Goal: Information Seeking & Learning: Check status

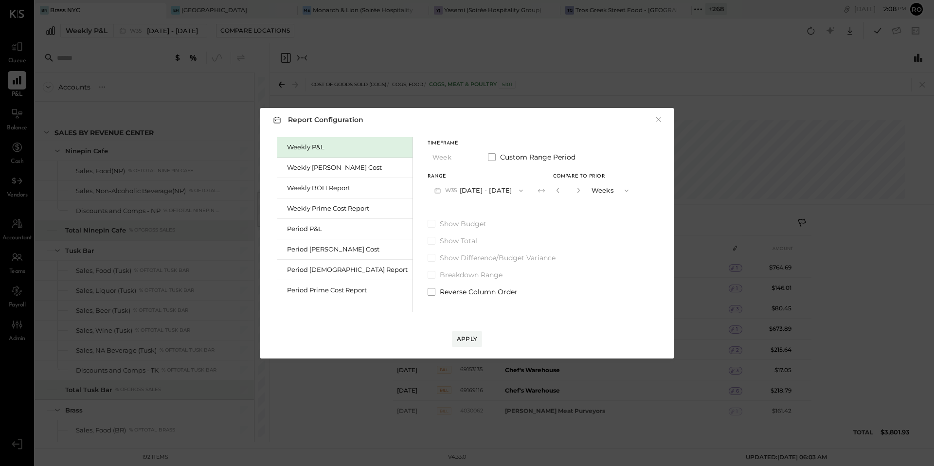
scroll to position [3, 0]
click at [157, 124] on div "Report Configuration × Weekly P&L Weekly Bev Cost Weekly BOH Report Weekly Prim…" at bounding box center [467, 233] width 934 height 466
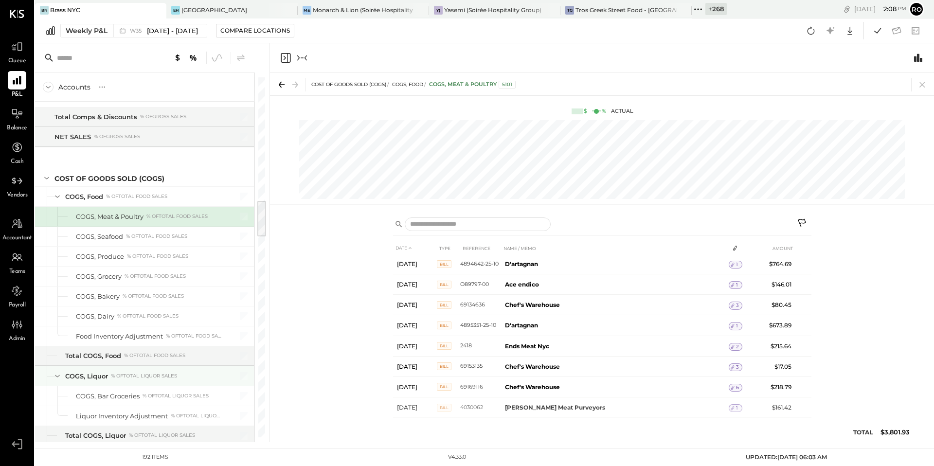
scroll to position [1119, 0]
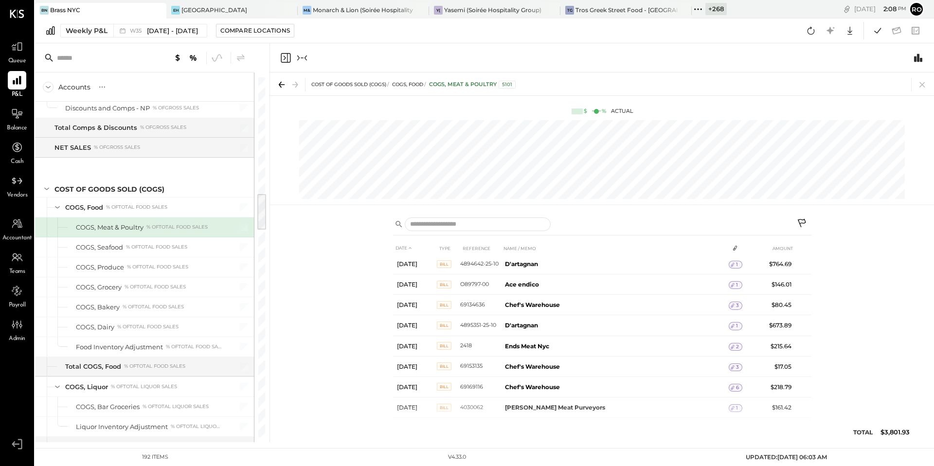
click at [273, 289] on div "DATE TYPE REFERENCE NAME / MEMO AMOUNT Aug 25, 25 Bill 4894642-25-10 D'artagnan…" at bounding box center [602, 327] width 664 height 232
click at [257, 283] on div at bounding box center [261, 257] width 9 height 360
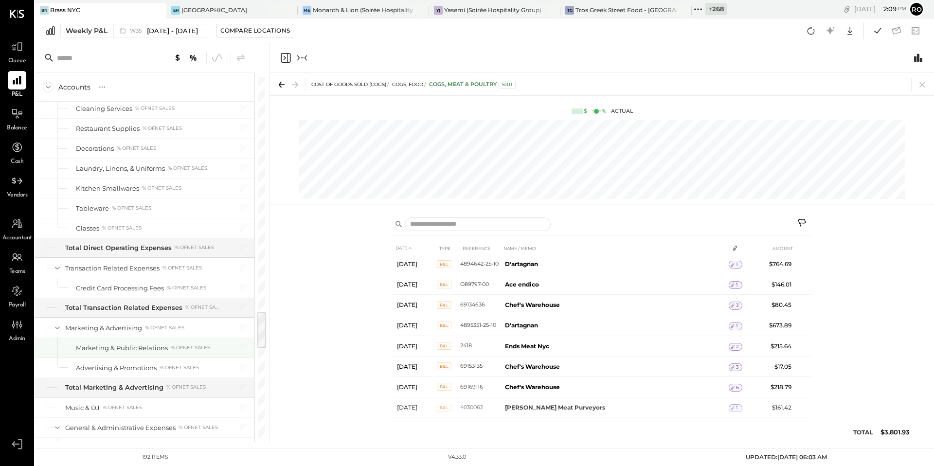
scroll to position [2256, 0]
click at [303, 52] on icon "Collapse panel (e)" at bounding box center [302, 58] width 12 height 12
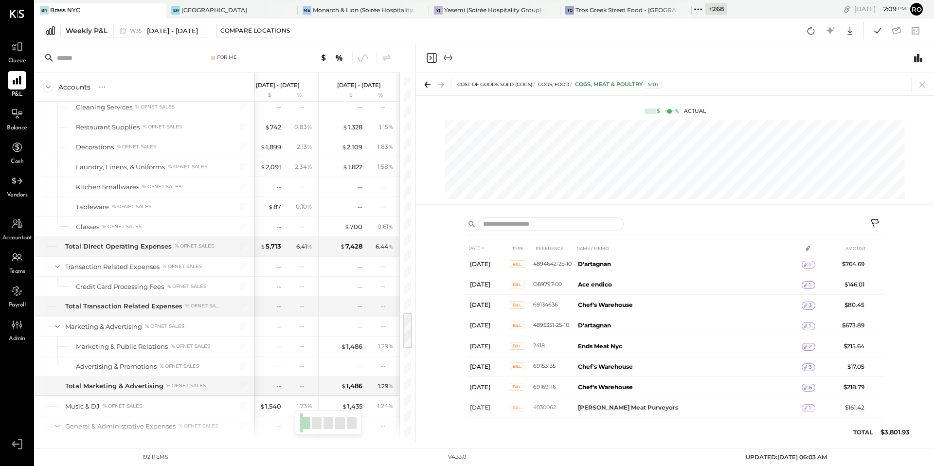
scroll to position [0, 260]
click at [926, 58] on div at bounding box center [675, 57] width 518 height 29
click at [920, 59] on icon "Switch to Chart module" at bounding box center [919, 58] width 12 height 12
click at [431, 60] on icon "Close panel" at bounding box center [432, 58] width 12 height 12
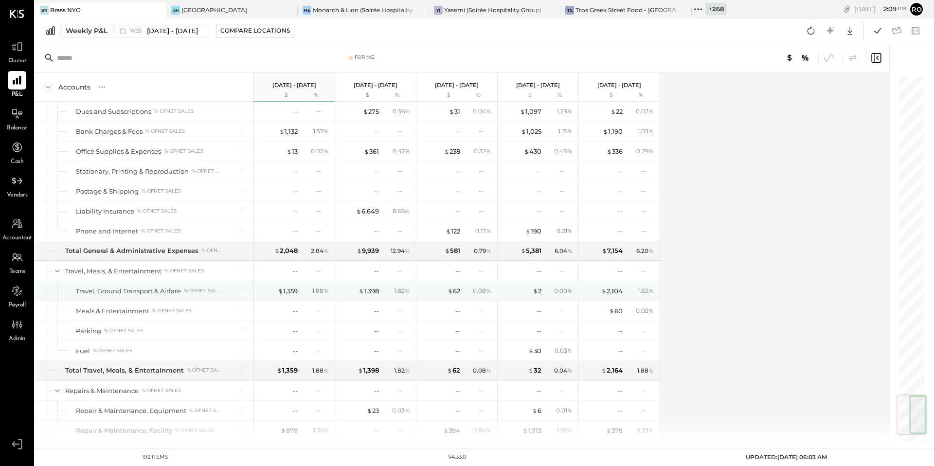
scroll to position [2692, 0]
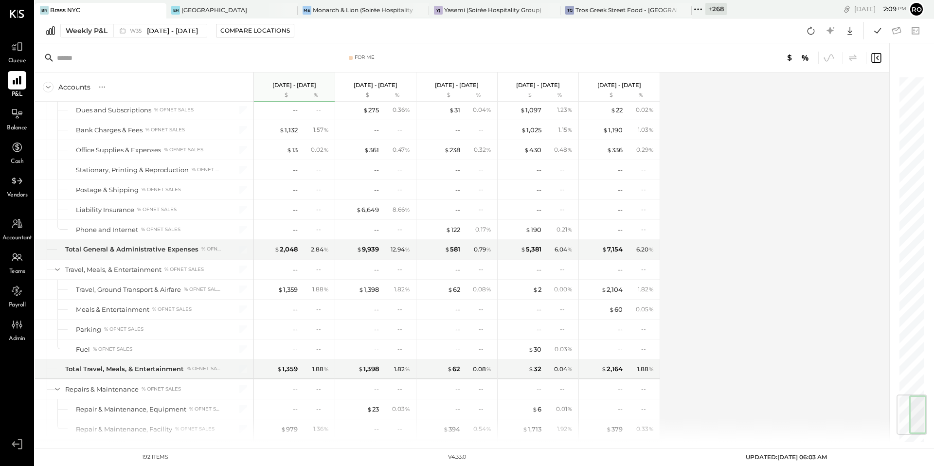
click at [46, 89] on icon at bounding box center [48, 87] width 11 height 11
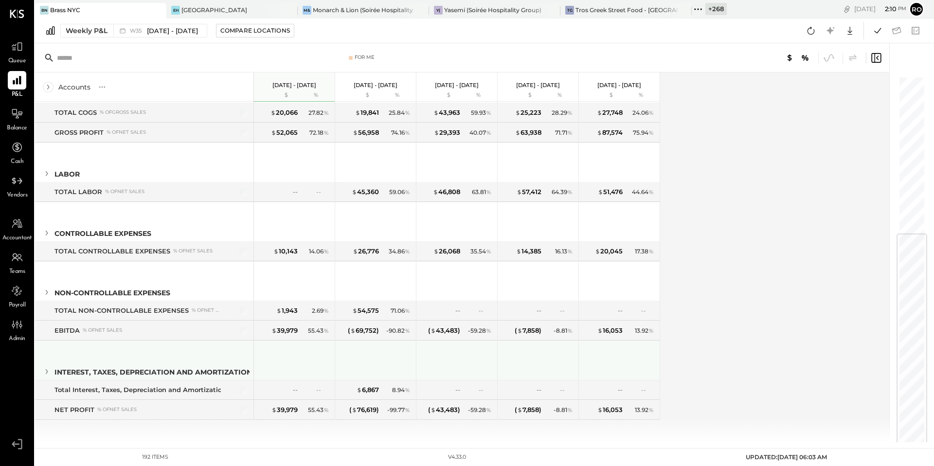
scroll to position [218, 0]
click at [45, 370] on icon at bounding box center [46, 370] width 11 height 11
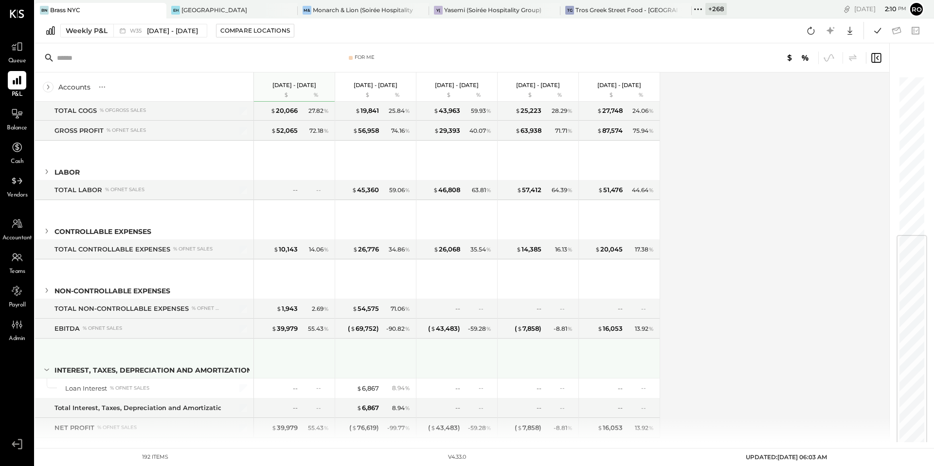
click at [45, 370] on icon at bounding box center [46, 370] width 11 height 11
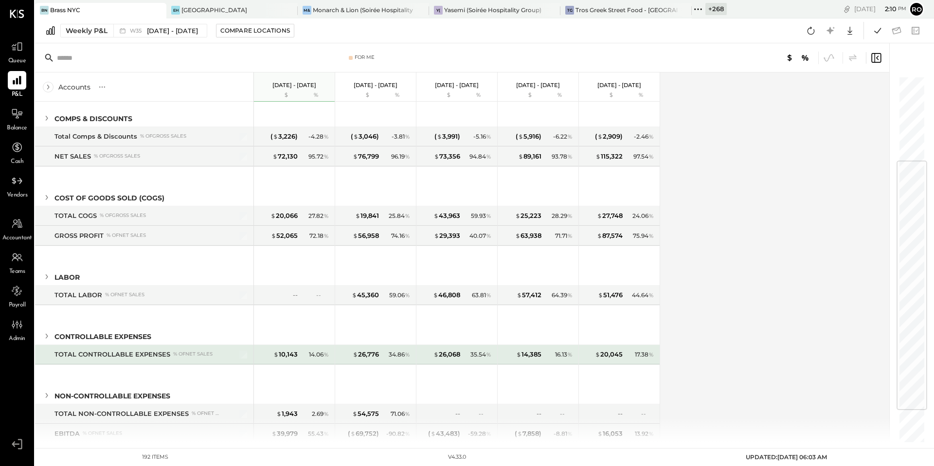
scroll to position [119, 0]
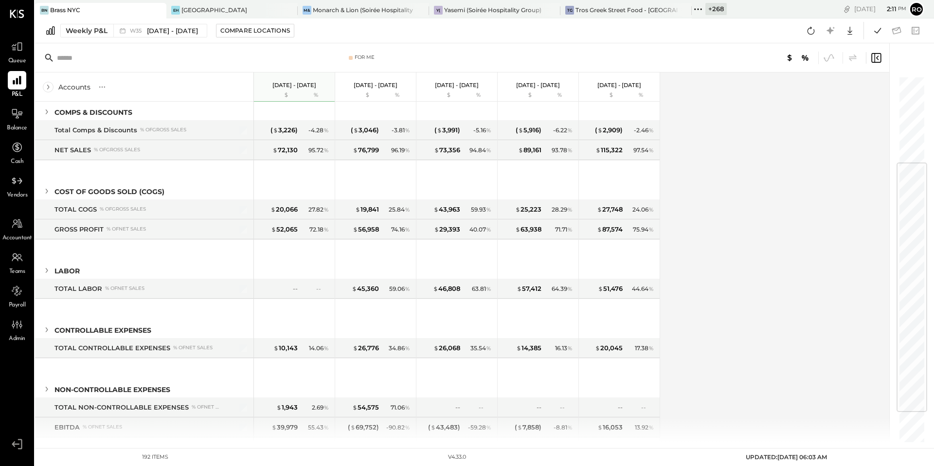
click at [50, 87] on icon at bounding box center [48, 87] width 11 height 11
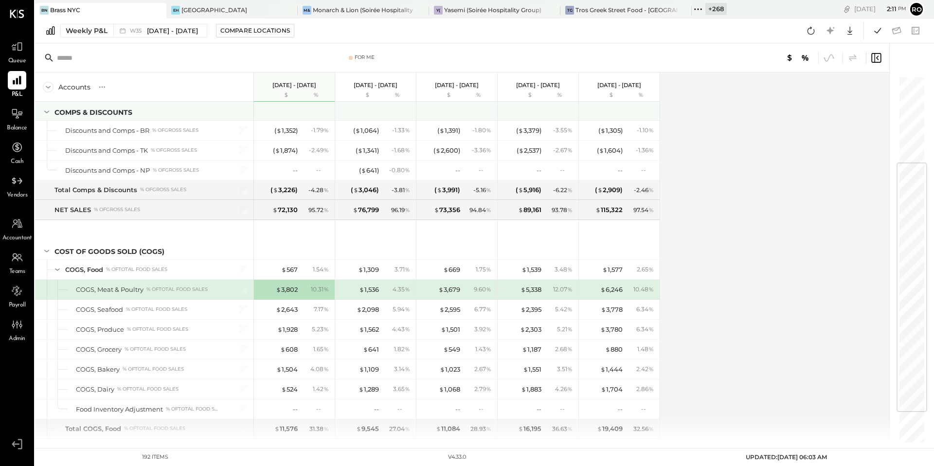
click at [47, 111] on icon at bounding box center [46, 112] width 11 height 11
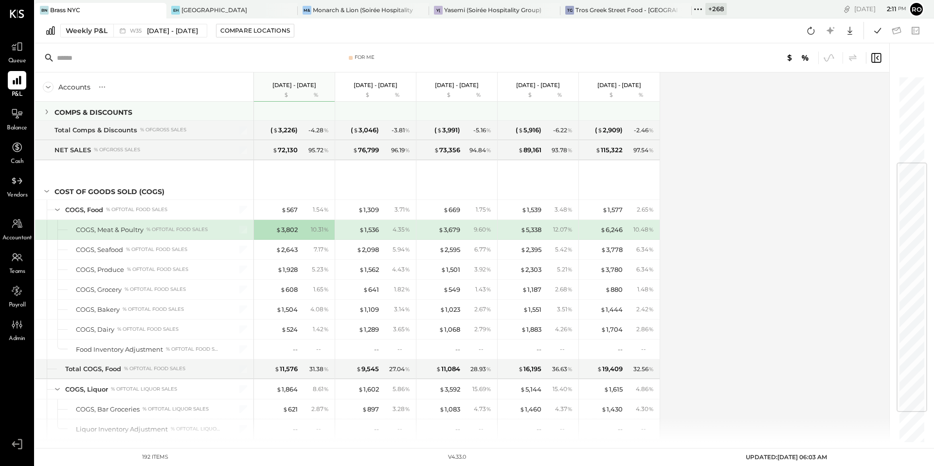
click at [47, 111] on icon at bounding box center [47, 112] width 2 height 5
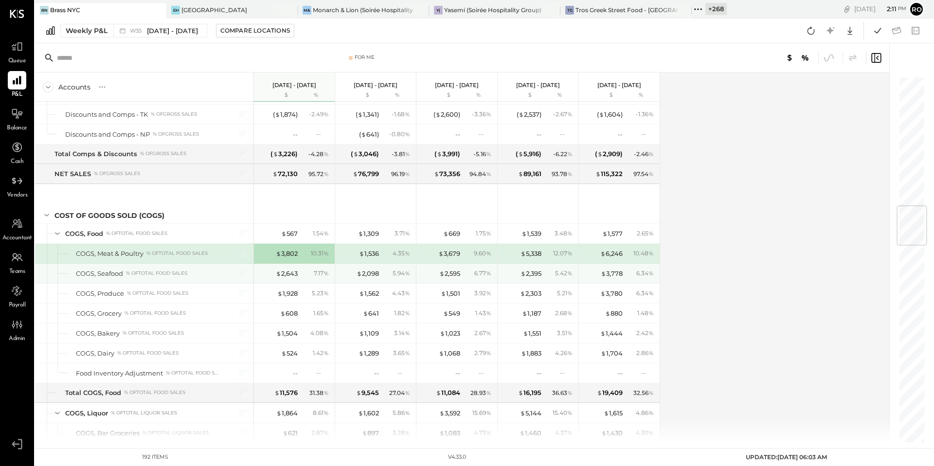
scroll to position [1096, 0]
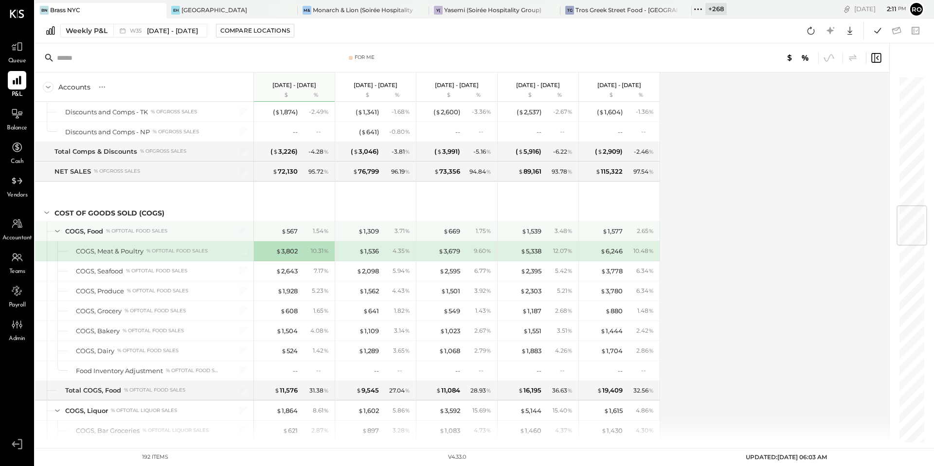
click at [57, 231] on icon at bounding box center [57, 231] width 11 height 11
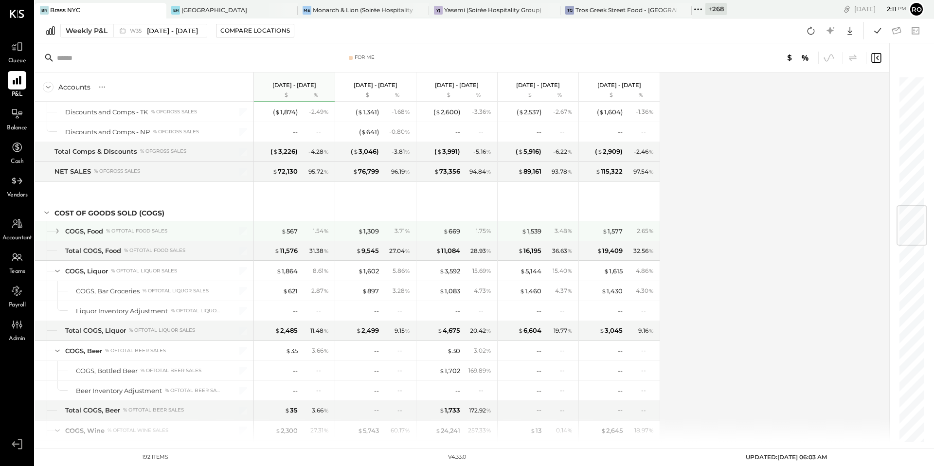
click at [53, 230] on icon at bounding box center [57, 231] width 11 height 11
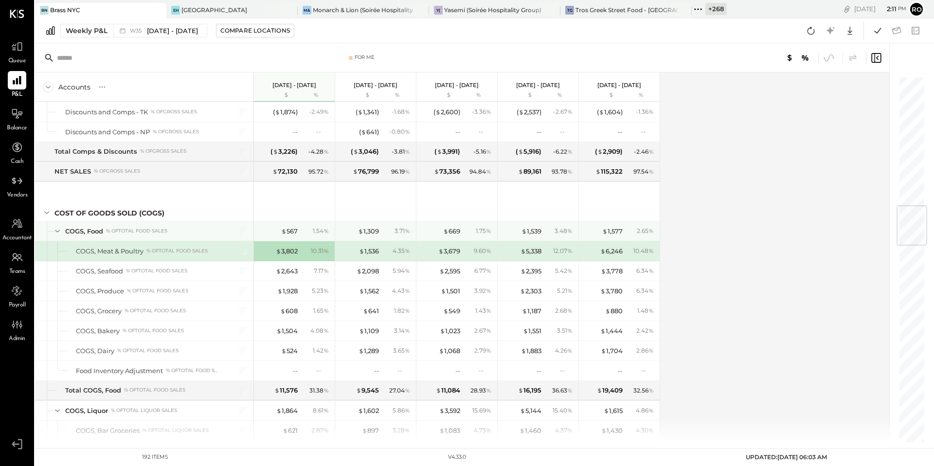
click at [59, 231] on icon at bounding box center [57, 231] width 5 height 2
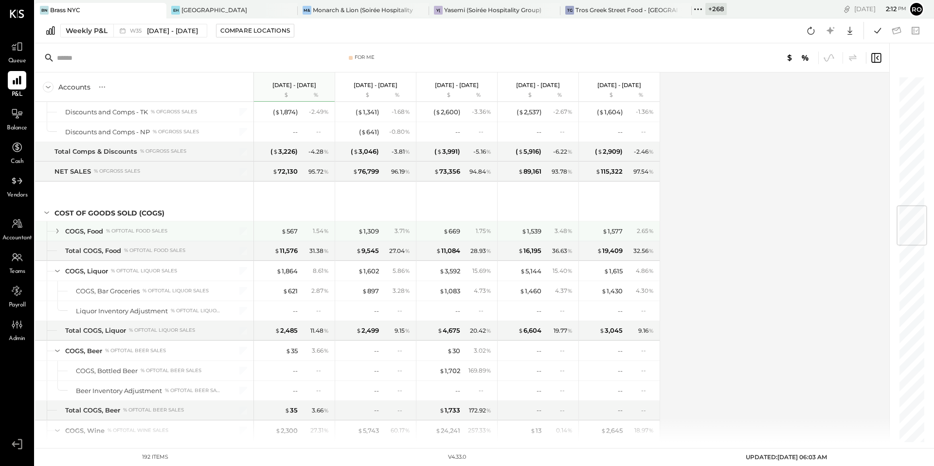
click at [50, 231] on div at bounding box center [48, 230] width 3 height 19
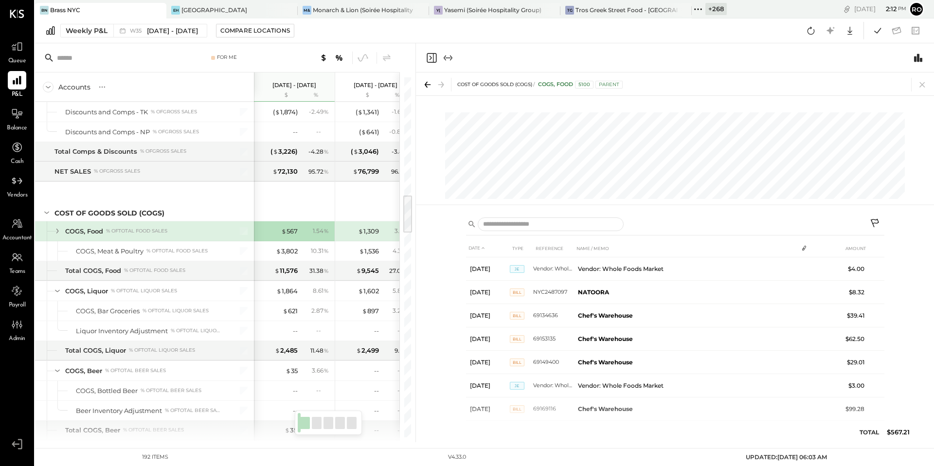
click at [50, 231] on div at bounding box center [48, 230] width 3 height 19
click at [58, 231] on icon at bounding box center [57, 231] width 2 height 5
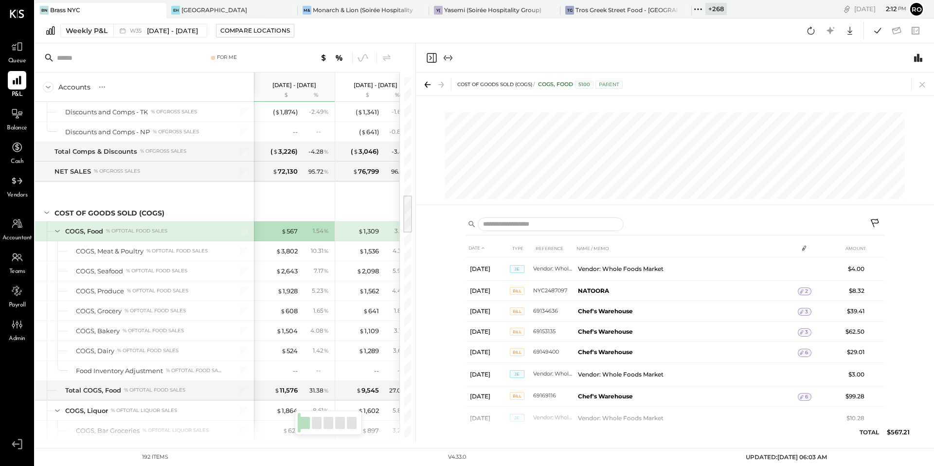
click at [58, 231] on icon at bounding box center [57, 231] width 11 height 11
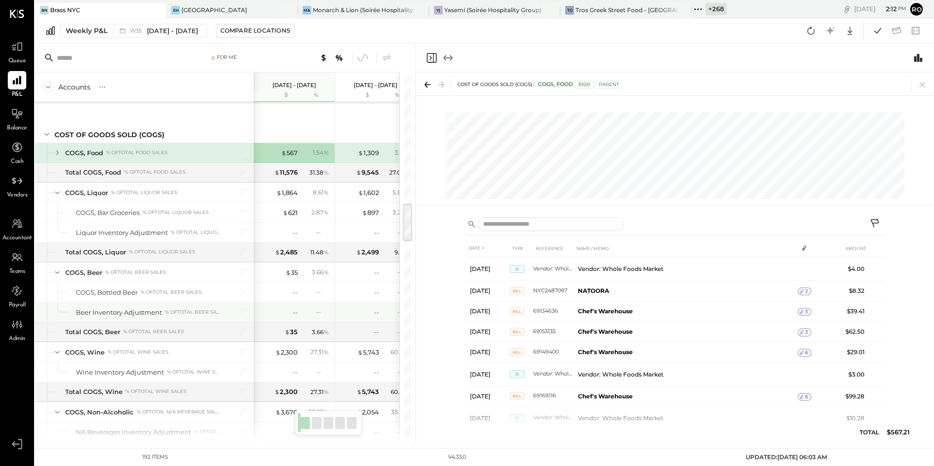
scroll to position [0, 0]
click at [924, 83] on icon at bounding box center [922, 84] width 5 height 5
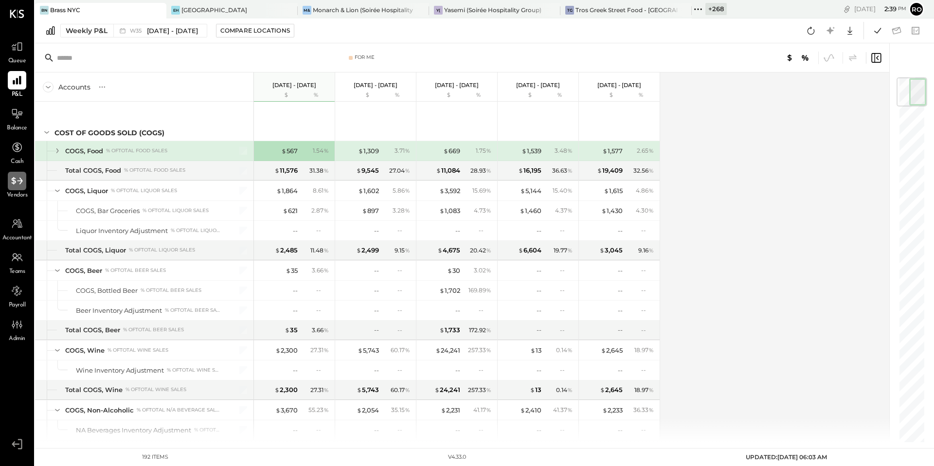
click at [18, 186] on icon at bounding box center [17, 181] width 13 height 13
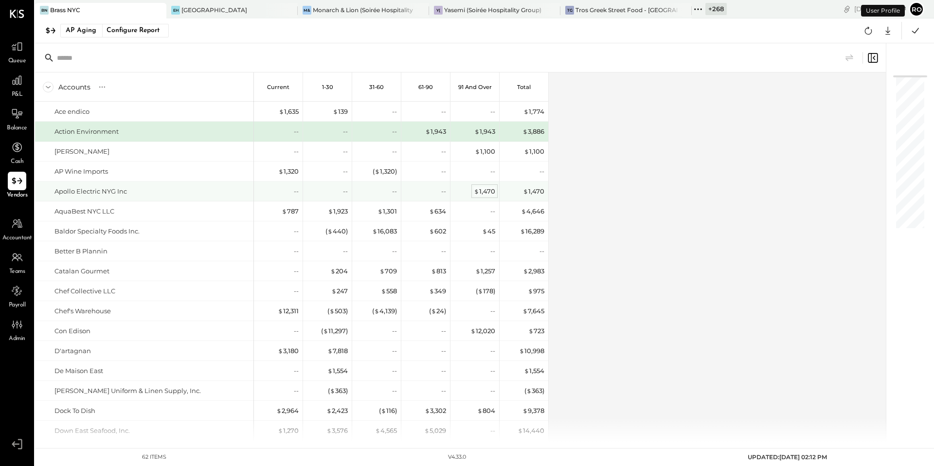
click at [481, 190] on div "$ 1,470" at bounding box center [484, 191] width 21 height 9
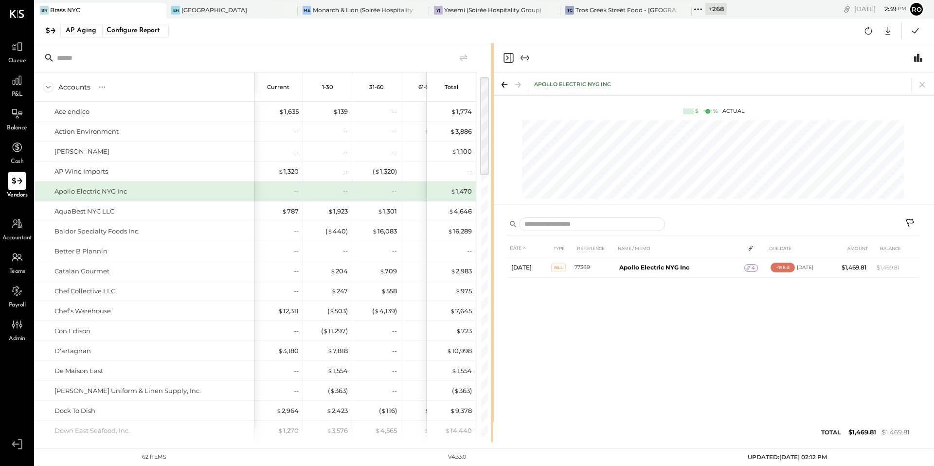
drag, startPoint x: 415, startPoint y: 256, endPoint x: 493, endPoint y: 261, distance: 78.5
click at [493, 261] on div "Accounts S % GL Current 1-30 31-60 61-90 91 and Over Total Ace endico Action En…" at bounding box center [484, 242] width 899 height 399
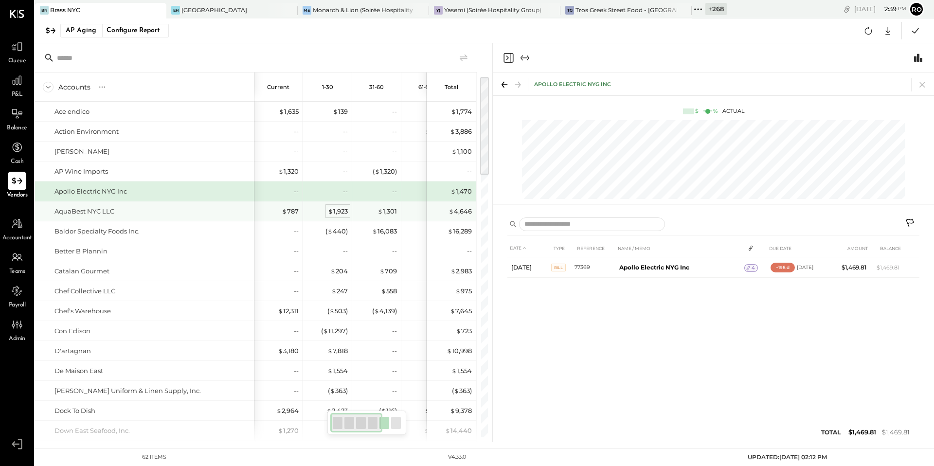
click at [337, 211] on div "$ 1,923" at bounding box center [338, 211] width 20 height 9
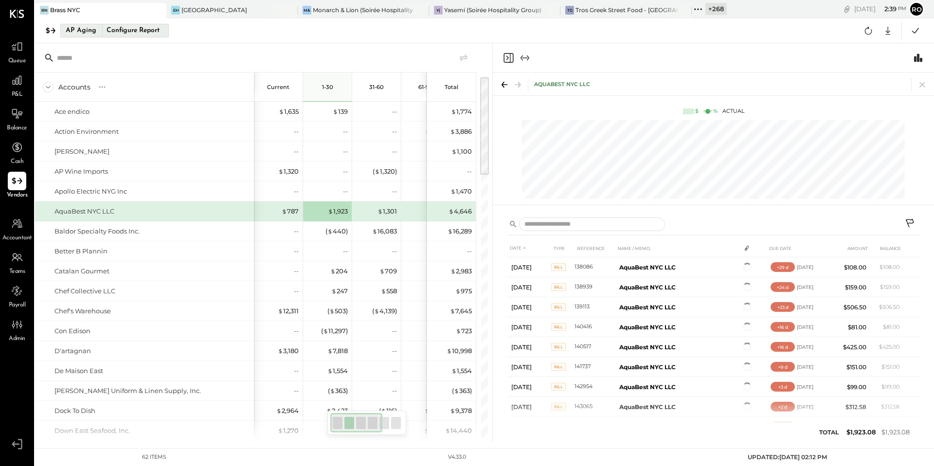
click at [129, 27] on div "Configure Report" at bounding box center [132, 30] width 61 height 13
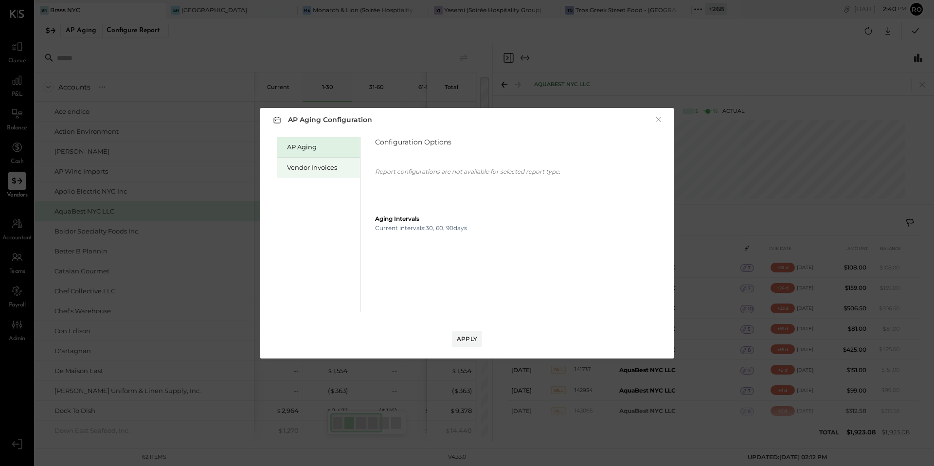
click at [305, 165] on div "Vendor Invoices" at bounding box center [321, 167] width 68 height 9
click at [464, 340] on div "Apply" at bounding box center [467, 339] width 20 height 8
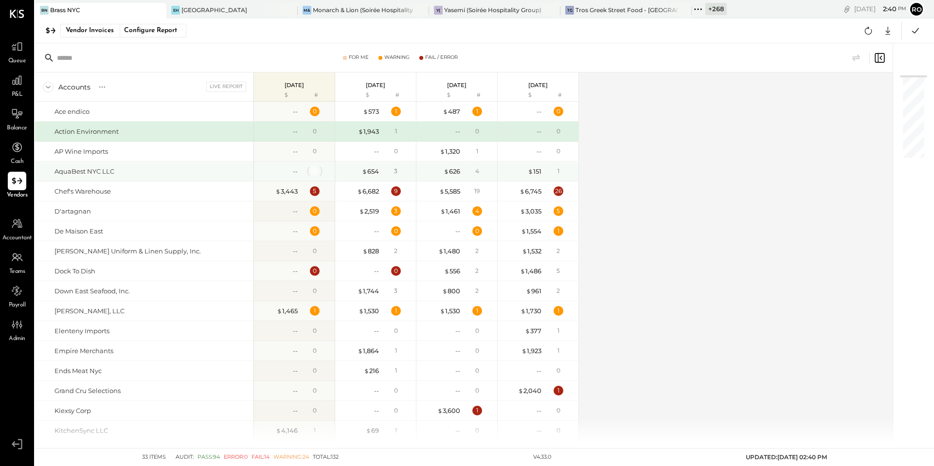
click at [314, 172] on div "0" at bounding box center [315, 171] width 4 height 8
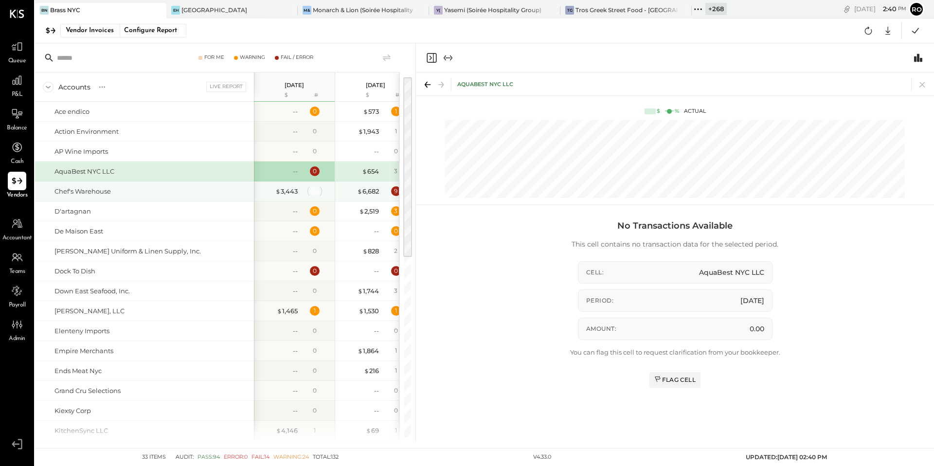
click at [314, 193] on div "5" at bounding box center [315, 191] width 10 height 10
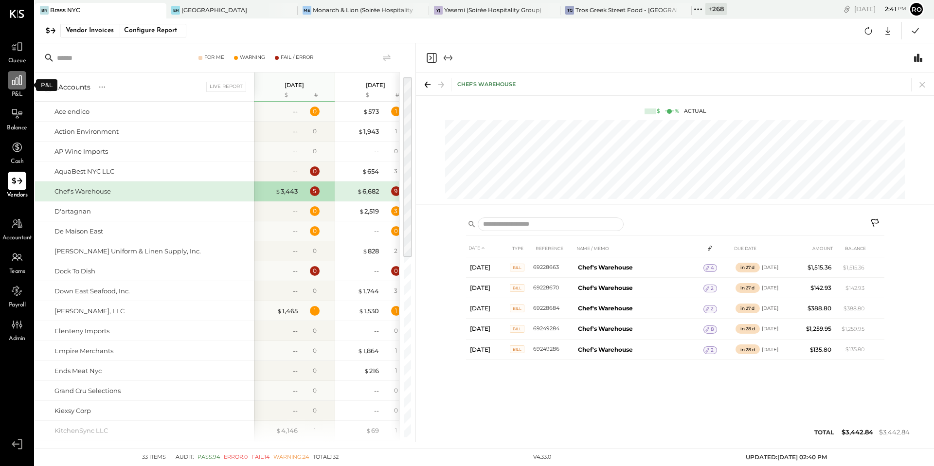
click at [21, 82] on icon at bounding box center [17, 80] width 13 height 13
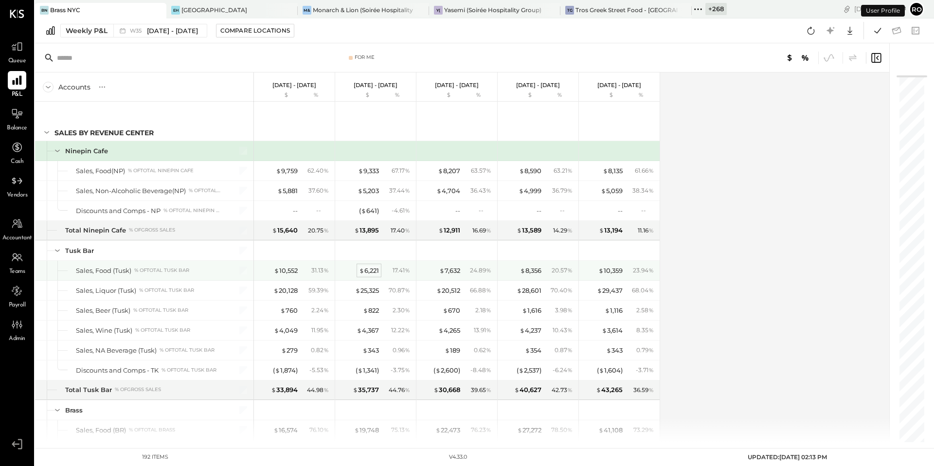
click at [368, 272] on div "$ 6,221" at bounding box center [369, 270] width 20 height 9
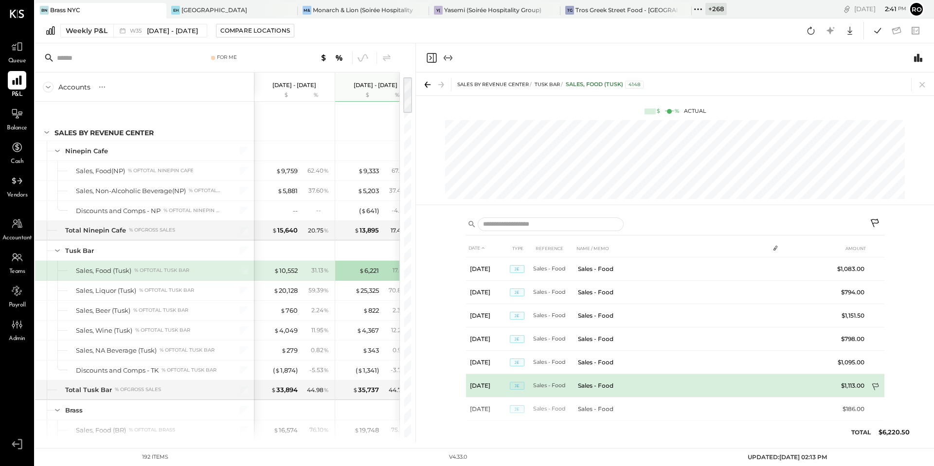
click at [876, 387] on icon at bounding box center [876, 387] width 7 height 7
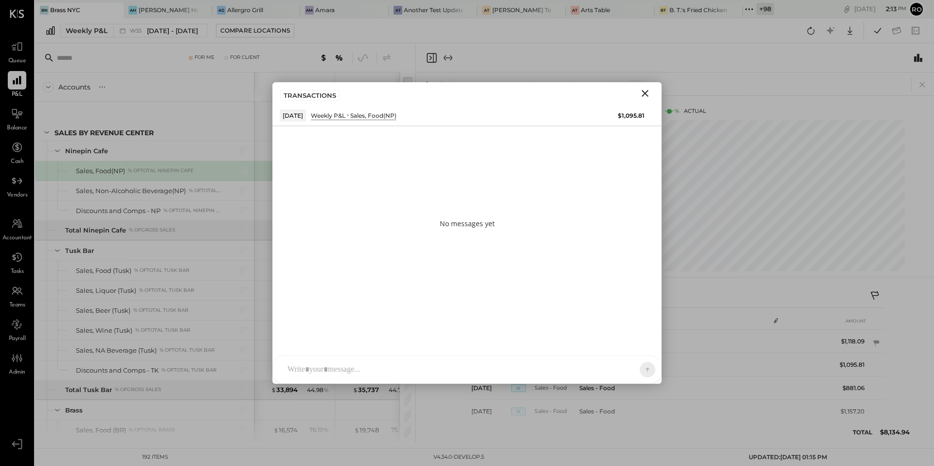
click at [645, 94] on icon "Close" at bounding box center [646, 94] width 12 height 12
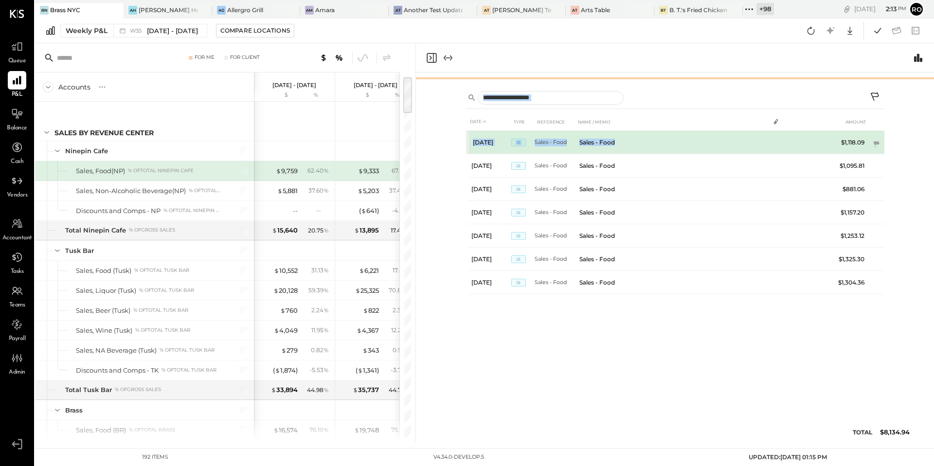
drag, startPoint x: 666, startPoint y: 276, endPoint x: 677, endPoint y: 147, distance: 129.5
click at [677, 147] on div "Sales by Revenue Center Ninepin Cafe Sales, Food(NP) 4105 $ % Actual DATE TYPE …" at bounding box center [675, 258] width 518 height 370
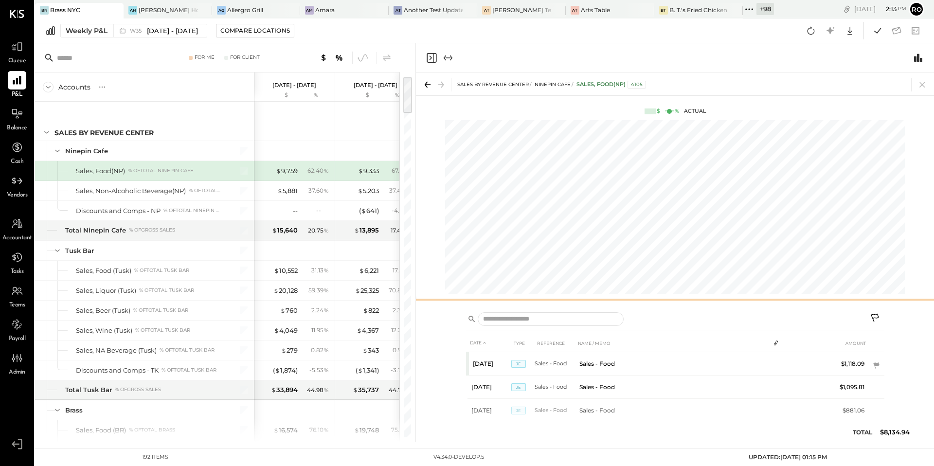
click at [685, 204] on div "Sales by Revenue Center Ninepin Cafe Sales, Food(NP) 4105 $ % Actual" at bounding box center [675, 189] width 518 height 233
click at [687, 150] on div "Sales by Revenue Center Ninepin Cafe Sales, Food(NP) 4105 $ % Actual" at bounding box center [675, 189] width 518 height 233
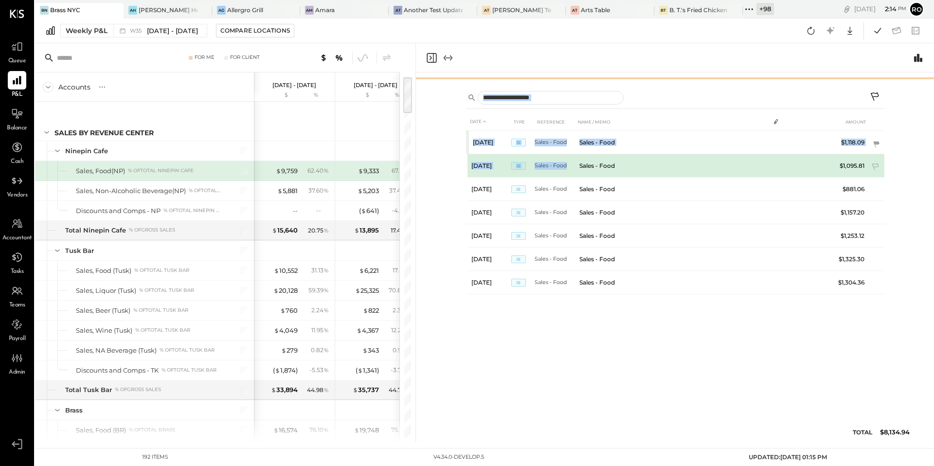
drag, startPoint x: 681, startPoint y: 298, endPoint x: 684, endPoint y: 157, distance: 141.7
click at [684, 157] on div "Sales by Revenue Center Ninepin Cafe Sales, Food(NP) 4105 $ % Actual DATE TYPE …" at bounding box center [675, 258] width 518 height 370
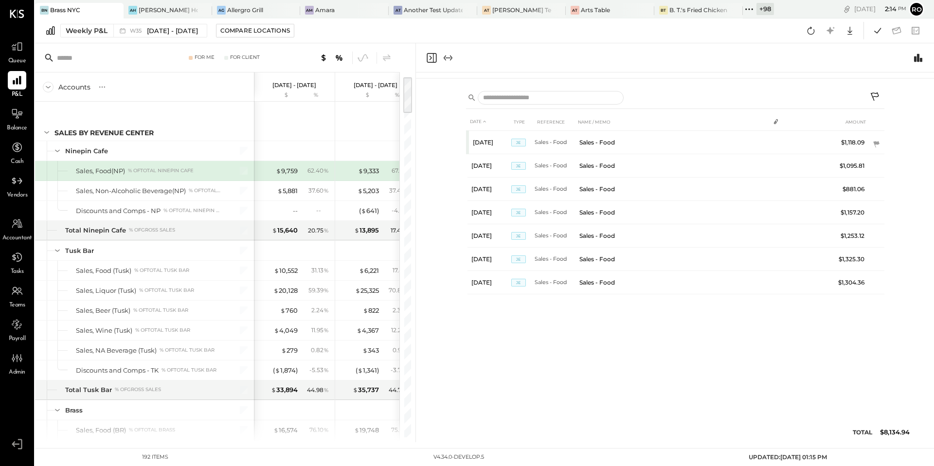
click at [704, 406] on div "DATE TYPE REFERENCE NAME / MEMO AMOUNT [DATE] JE Sales - Food Sales - Food $1,1…" at bounding box center [675, 280] width 419 height 334
click at [322, 189] on div "37.60 %" at bounding box center [319, 190] width 20 height 9
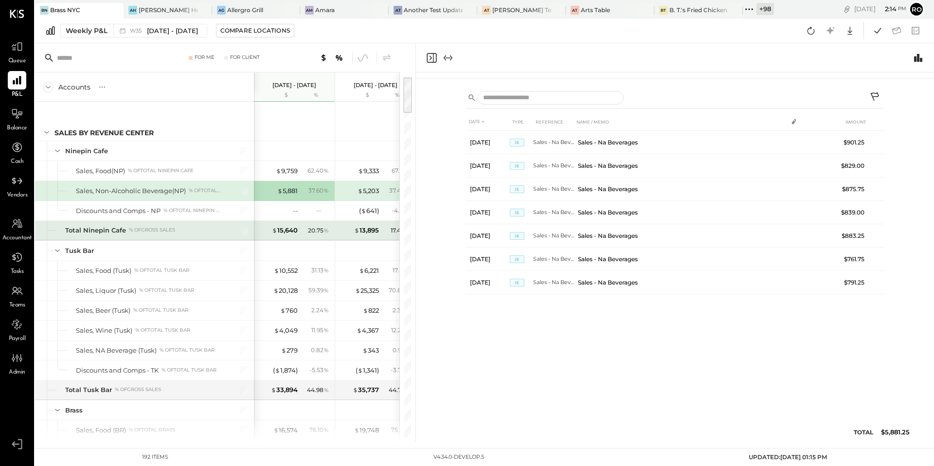
click at [313, 238] on div "$ 15,640 20.75 %" at bounding box center [295, 230] width 73 height 19
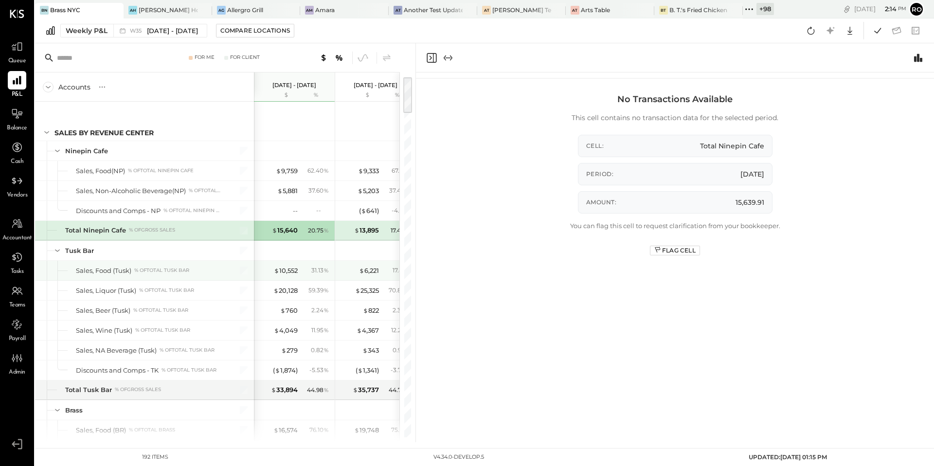
click at [309, 266] on div "31.13 %" at bounding box center [316, 270] width 32 height 9
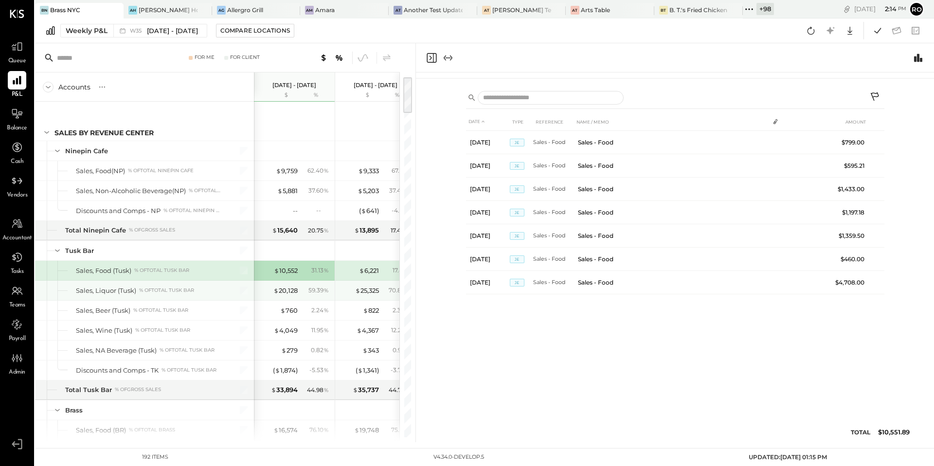
click at [303, 298] on div "$ 20,128 59.39 %" at bounding box center [295, 290] width 73 height 19
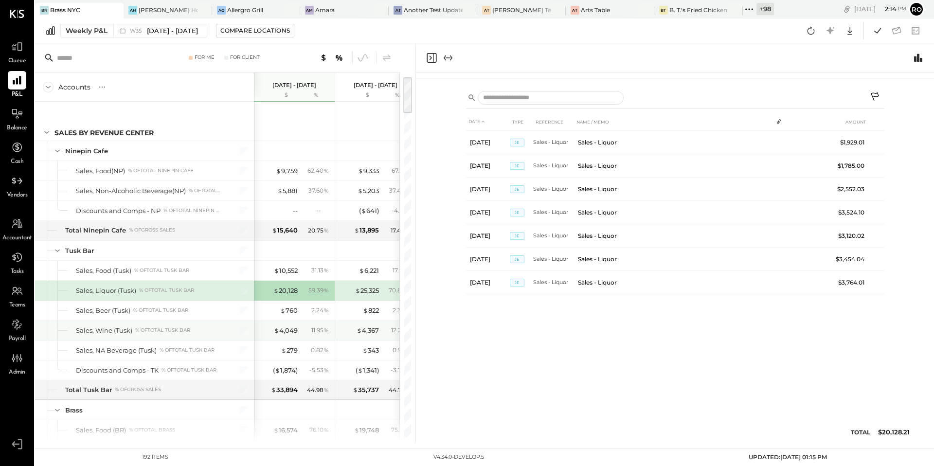
click at [304, 323] on div "$ 4,049 11.95 %" at bounding box center [295, 330] width 73 height 19
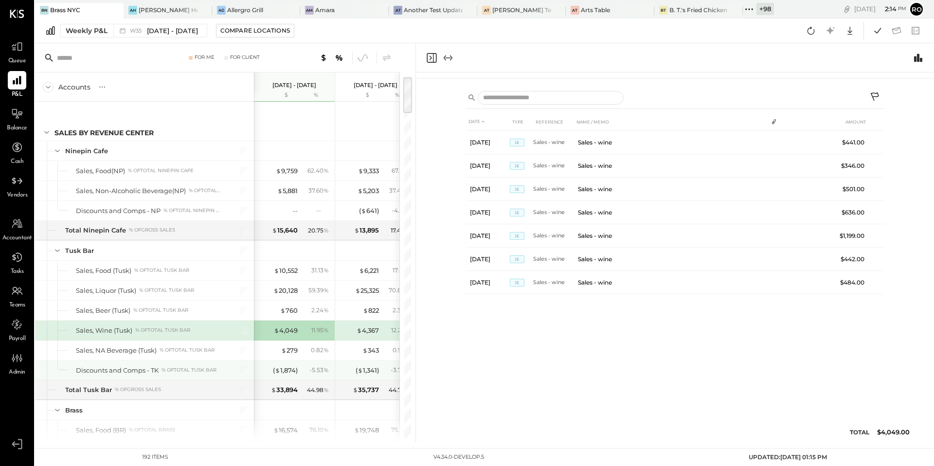
click at [348, 366] on div "( $ 1,341 )" at bounding box center [359, 370] width 39 height 9
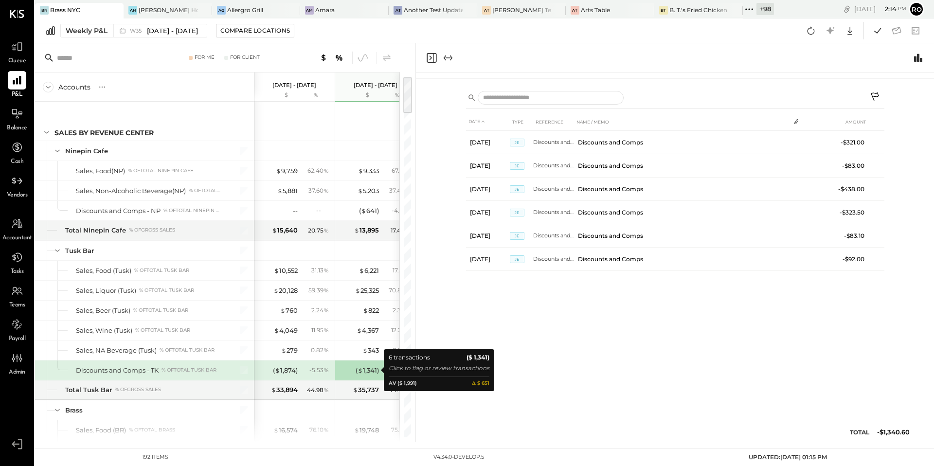
scroll to position [0, 130]
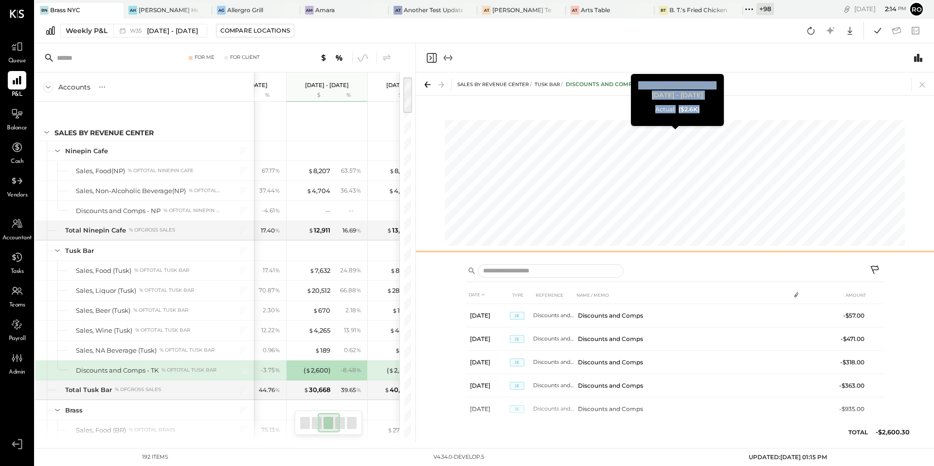
click at [674, 155] on div "Sales by Revenue Center Tusk Bar Discounts and Comps - TK 4502 $ % Actual Disco…" at bounding box center [675, 165] width 518 height 185
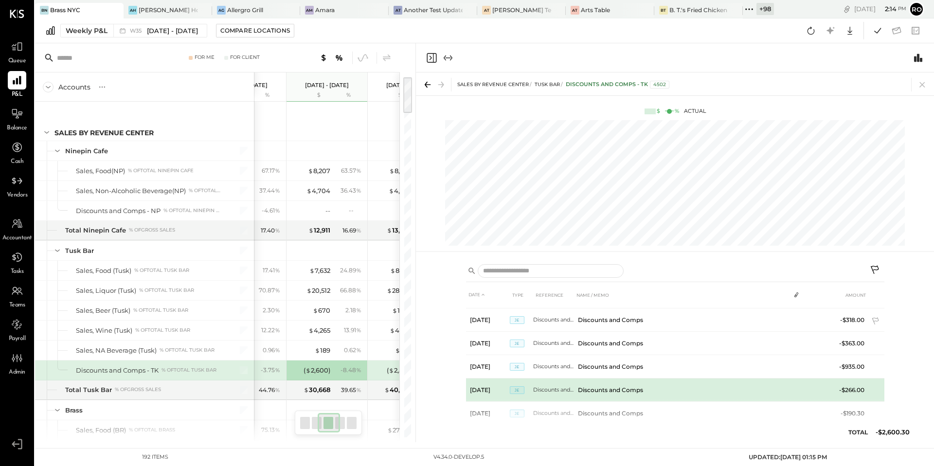
scroll to position [34, 0]
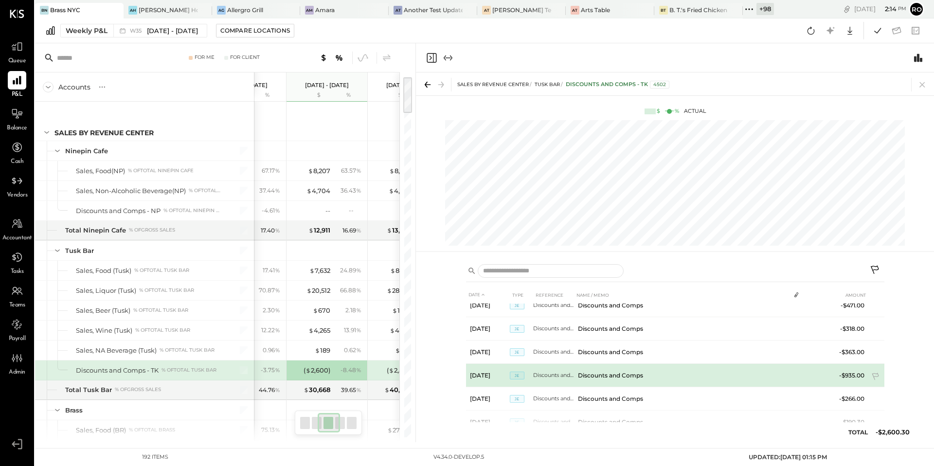
click at [790, 365] on td at bounding box center [797, 373] width 14 height 18
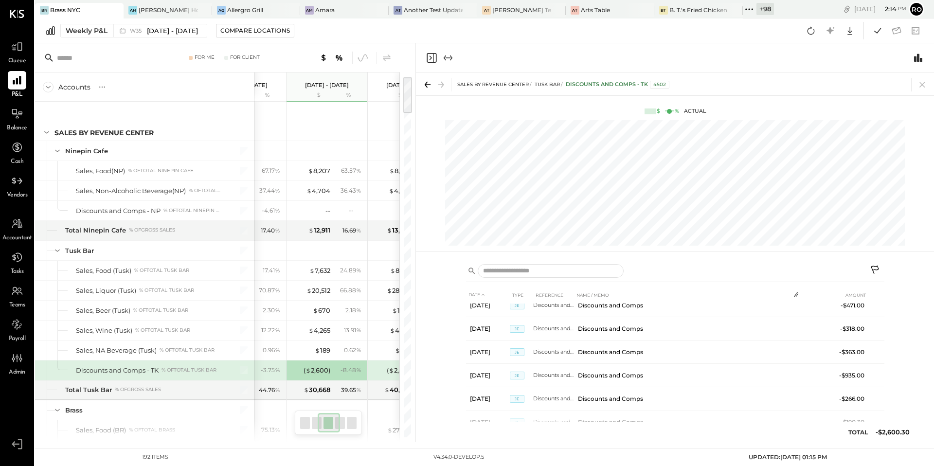
click at [905, 328] on div "DATE TYPE REFERENCE NAME / MEMO AMOUNT [DATE] JE Discounts and Comps Discounts …" at bounding box center [675, 349] width 518 height 185
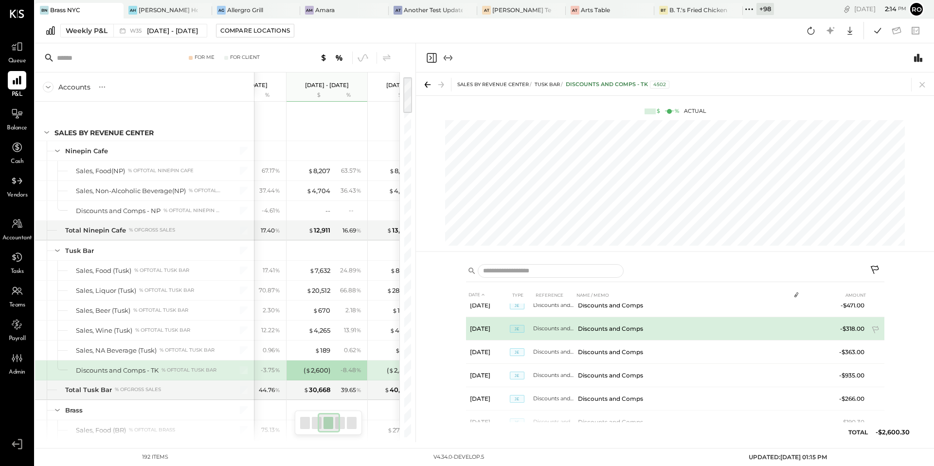
scroll to position [0, 0]
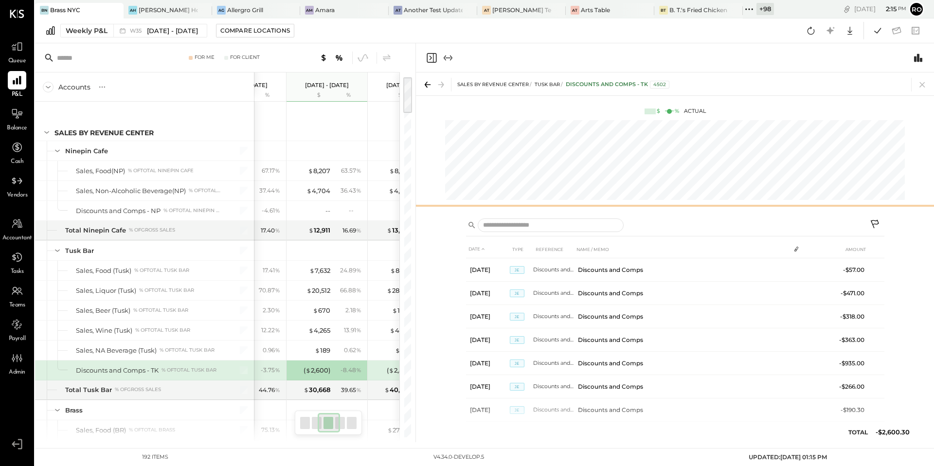
drag, startPoint x: 718, startPoint y: 252, endPoint x: 719, endPoint y: 206, distance: 45.8
click at [717, 206] on div at bounding box center [675, 206] width 518 height 4
click at [919, 64] on div at bounding box center [675, 57] width 518 height 29
click at [919, 47] on div at bounding box center [675, 57] width 518 height 29
click at [918, 60] on icon "Switch to Chart module" at bounding box center [919, 58] width 8 height 8
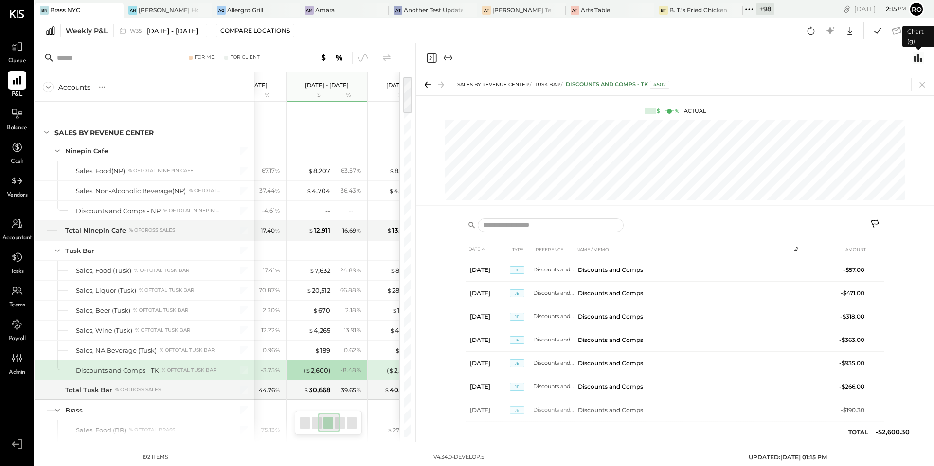
click at [918, 59] on icon "Switch to Chart module" at bounding box center [919, 58] width 8 height 8
click at [921, 58] on icon "Switch to Chart module" at bounding box center [919, 58] width 8 height 8
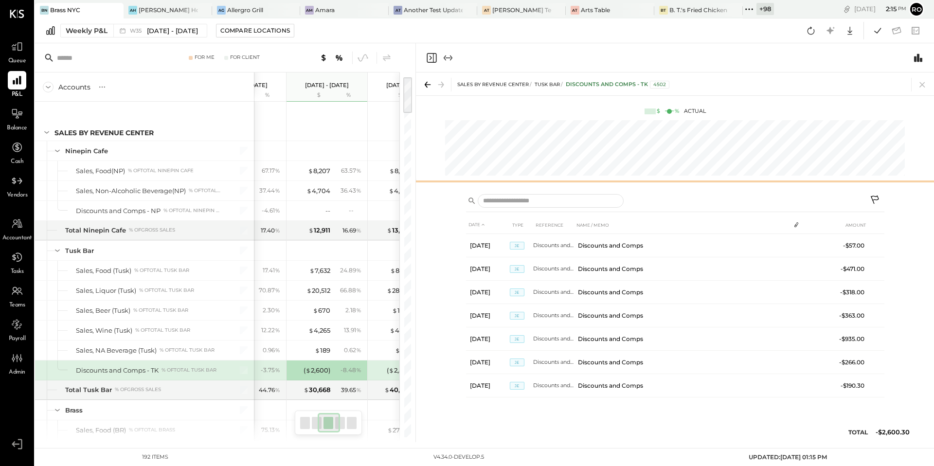
drag, startPoint x: 715, startPoint y: 205, endPoint x: 709, endPoint y: 181, distance: 25.0
click at [709, 181] on div at bounding box center [675, 182] width 518 height 4
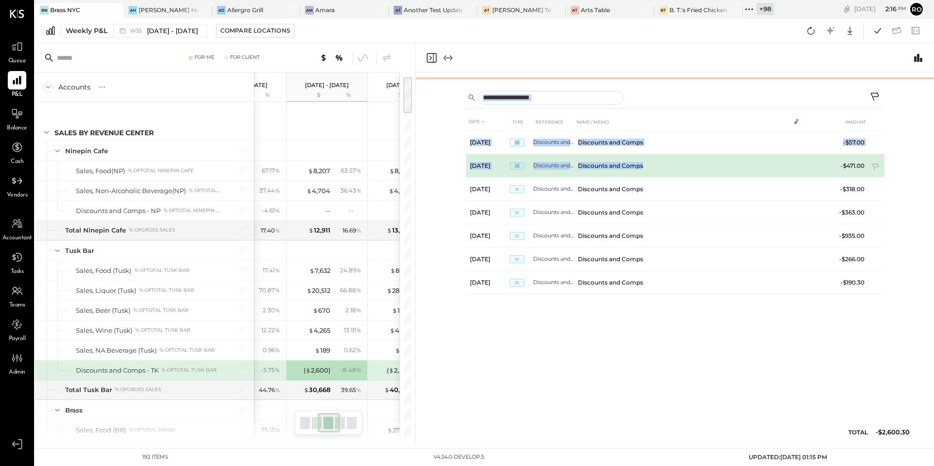
drag, startPoint x: 687, startPoint y: 180, endPoint x: 687, endPoint y: 165, distance: 14.6
click at [687, 165] on div "Sales by Revenue Center Tusk Bar Discounts and Comps - TK 4502 $ % Actual DATE …" at bounding box center [675, 258] width 518 height 370
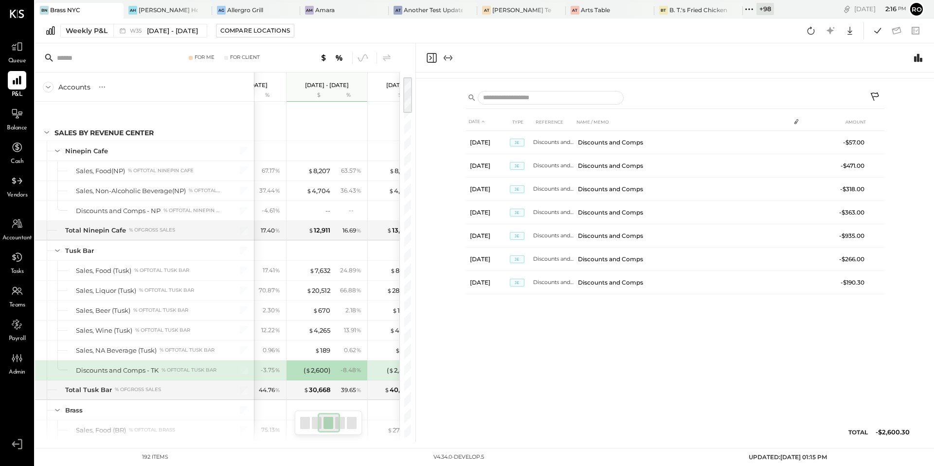
click at [457, 346] on div "DATE TYPE REFERENCE NAME / MEMO AMOUNT [DATE] JE Discounts and Comps Discounts …" at bounding box center [675, 263] width 518 height 358
click at [314, 276] on div "$ 7,632 24.89 %" at bounding box center [328, 270] width 73 height 19
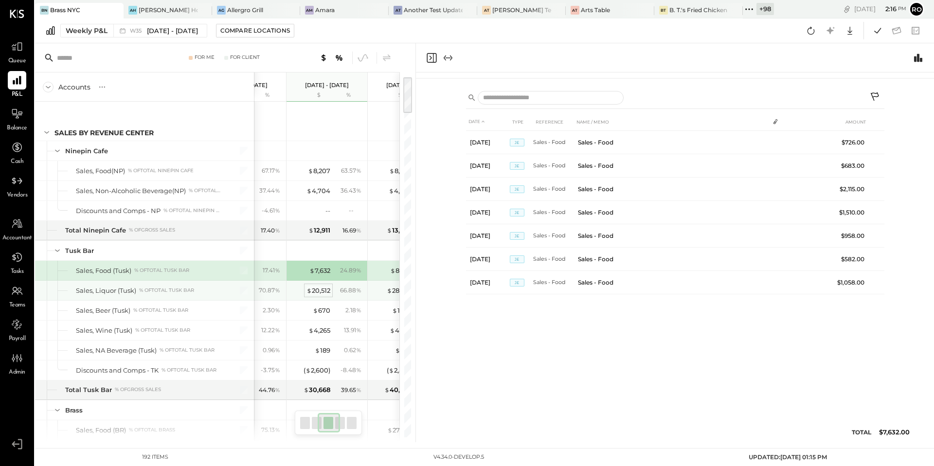
click at [315, 294] on div "$ 20,512" at bounding box center [319, 290] width 24 height 9
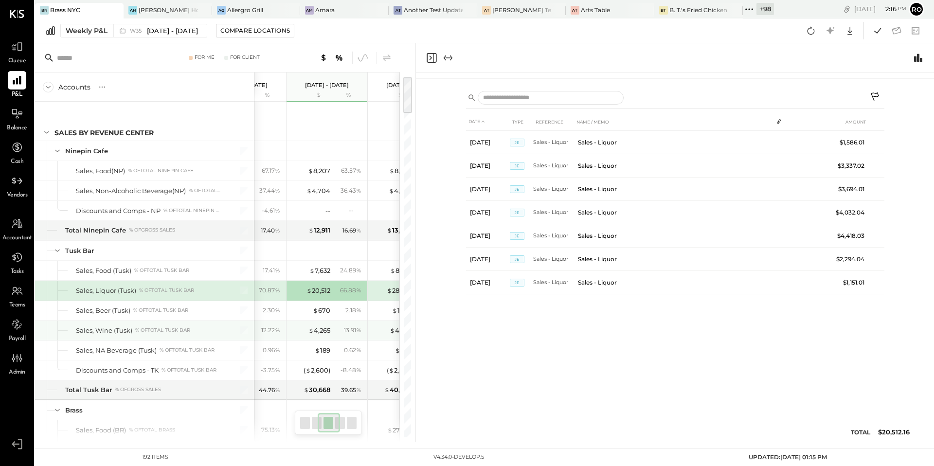
click at [323, 325] on div "$ 4,265 13.91 %" at bounding box center [328, 330] width 73 height 19
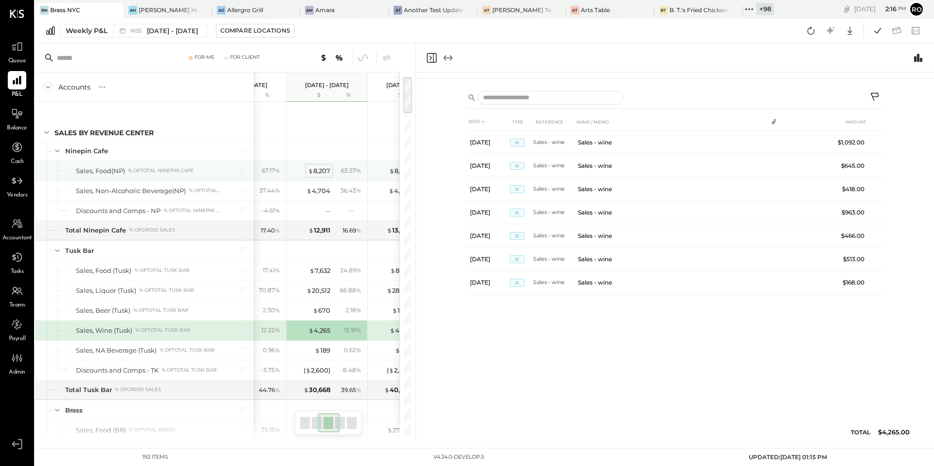
click at [313, 173] on div "$ 8,207" at bounding box center [319, 170] width 22 height 9
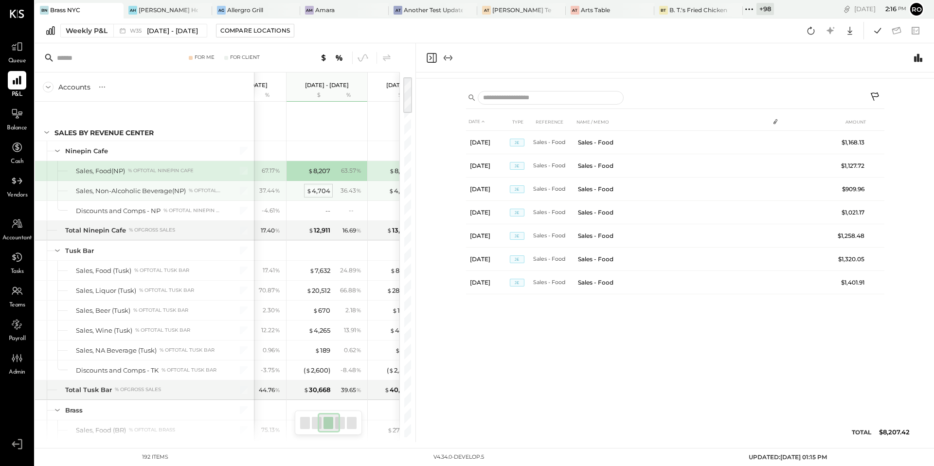
click at [319, 187] on div "$ 4,704" at bounding box center [319, 190] width 24 height 9
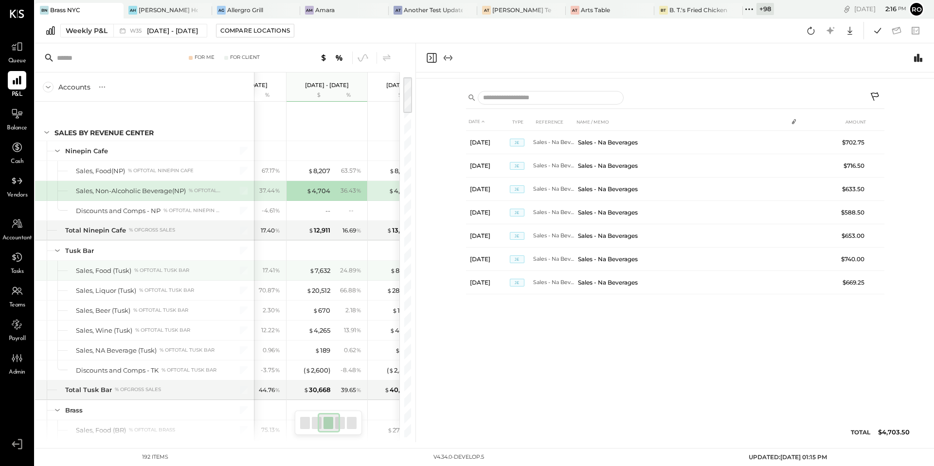
click at [361, 304] on div "$ 670 2.18 %" at bounding box center [328, 310] width 73 height 19
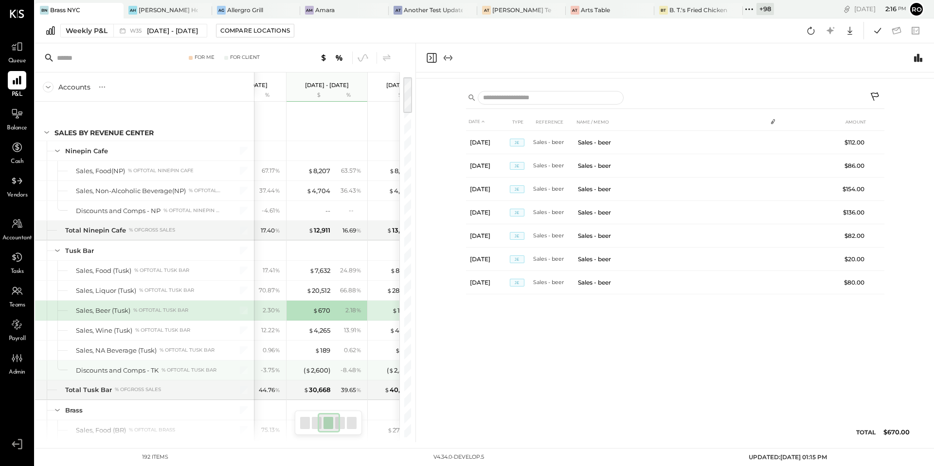
click at [299, 377] on div "( $ 2,600 ) - 8.48 %" at bounding box center [328, 370] width 73 height 19
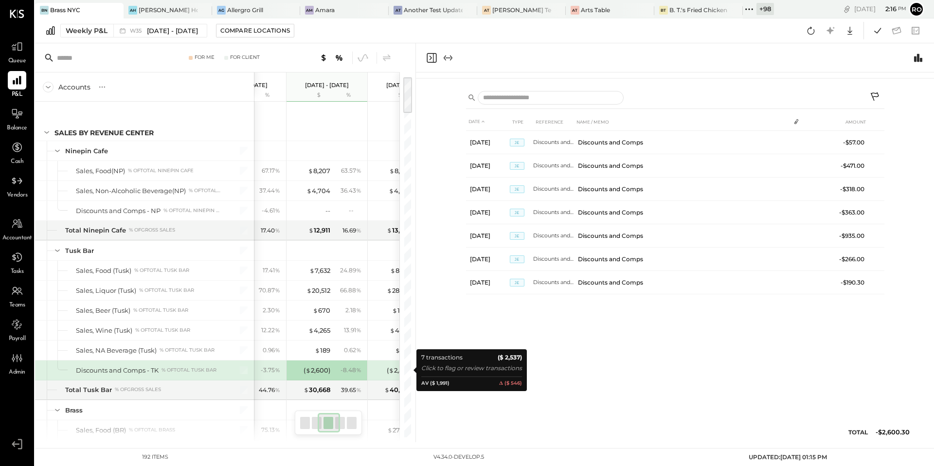
scroll to position [0, 211]
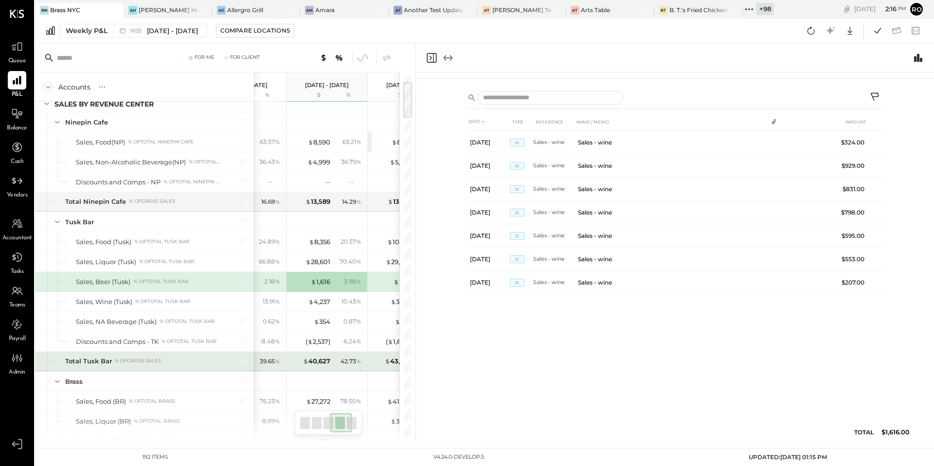
scroll to position [9, 0]
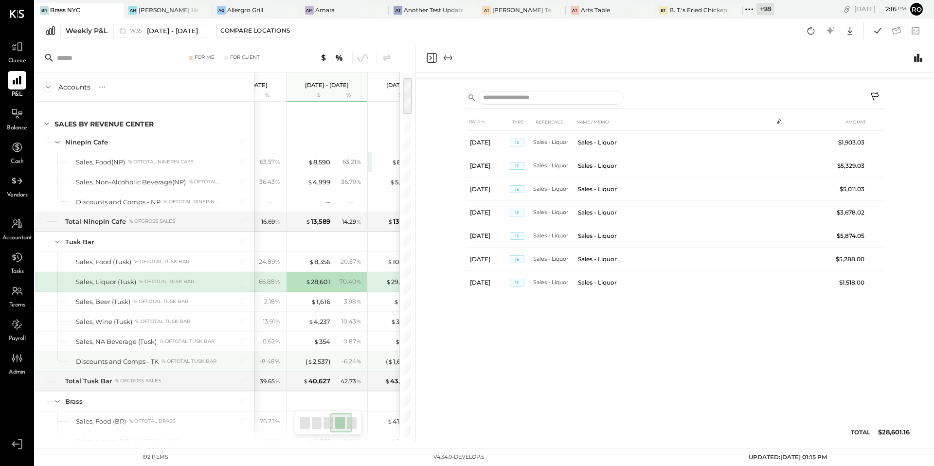
scroll to position [0, 130]
click at [10, 183] on div at bounding box center [17, 181] width 18 height 18
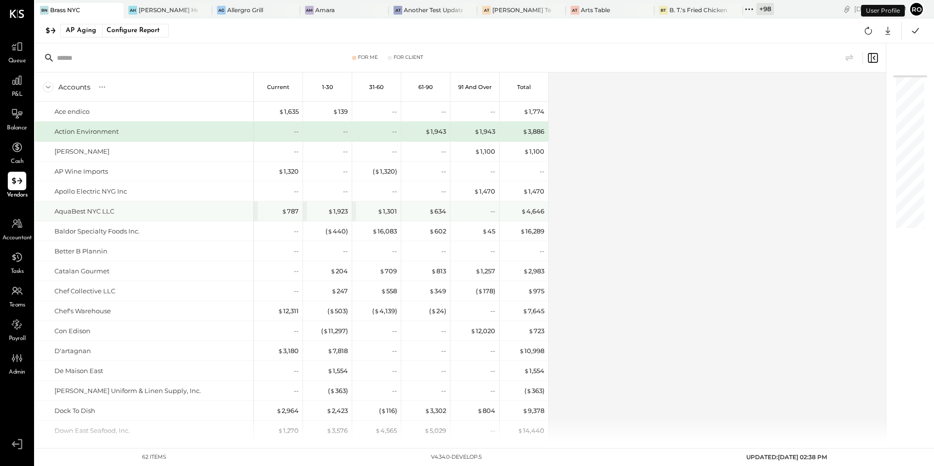
click at [441, 216] on div "$ 634" at bounding box center [426, 210] width 39 height 19
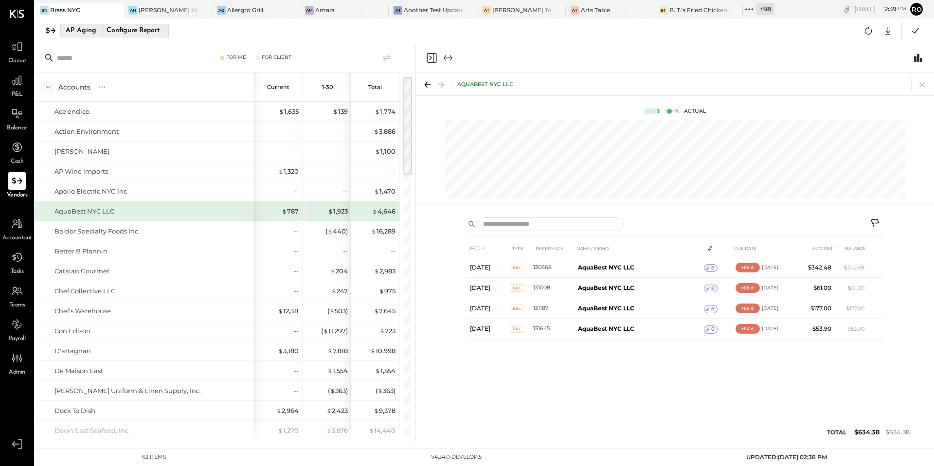
click at [144, 30] on div "Configure Report" at bounding box center [132, 30] width 61 height 13
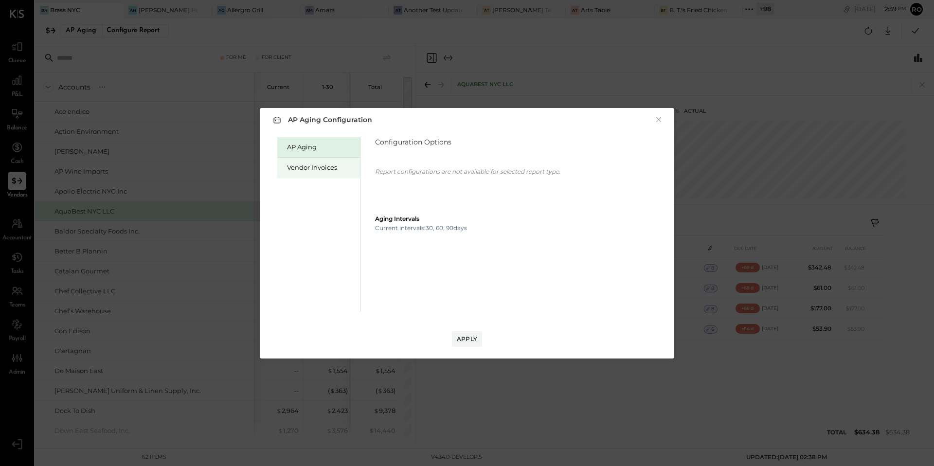
click at [333, 170] on div "Vendor Invoices" at bounding box center [321, 167] width 68 height 9
click at [473, 338] on div "Apply" at bounding box center [467, 339] width 20 height 8
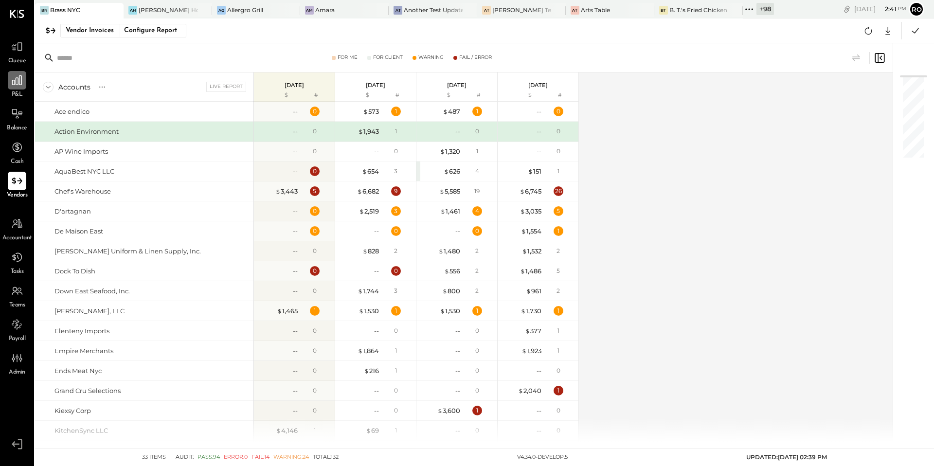
click at [23, 87] on div at bounding box center [17, 80] width 18 height 18
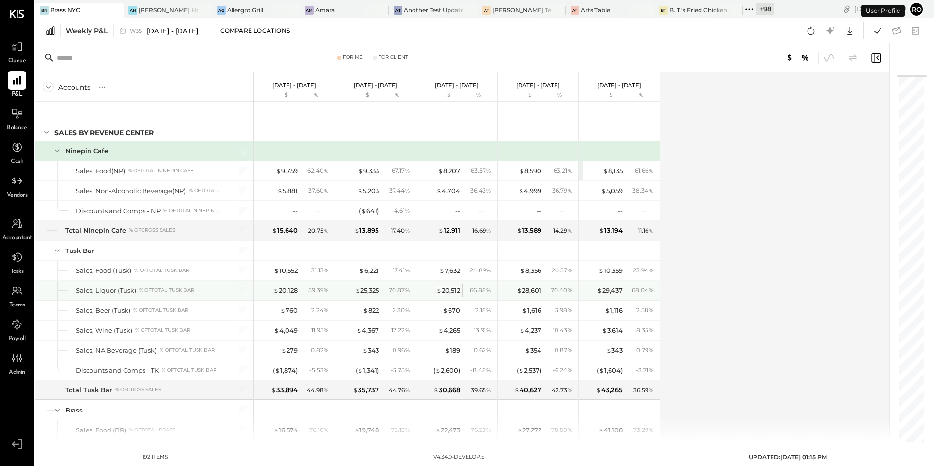
click at [452, 290] on div "$ 20,512" at bounding box center [449, 290] width 24 height 9
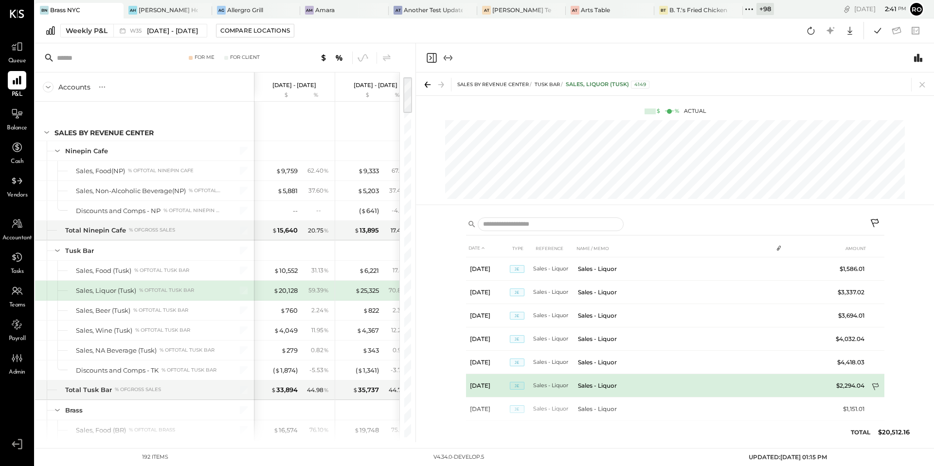
click at [876, 385] on icon at bounding box center [877, 388] width 10 height 10
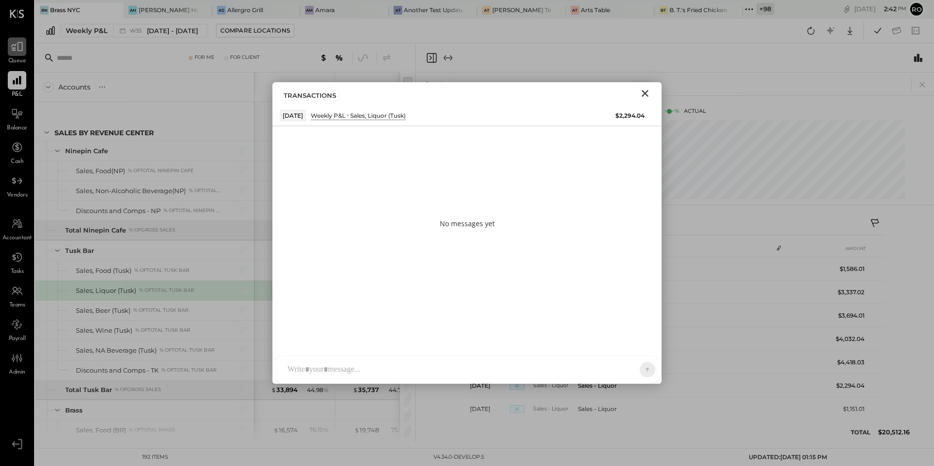
click at [9, 51] on div at bounding box center [17, 46] width 18 height 18
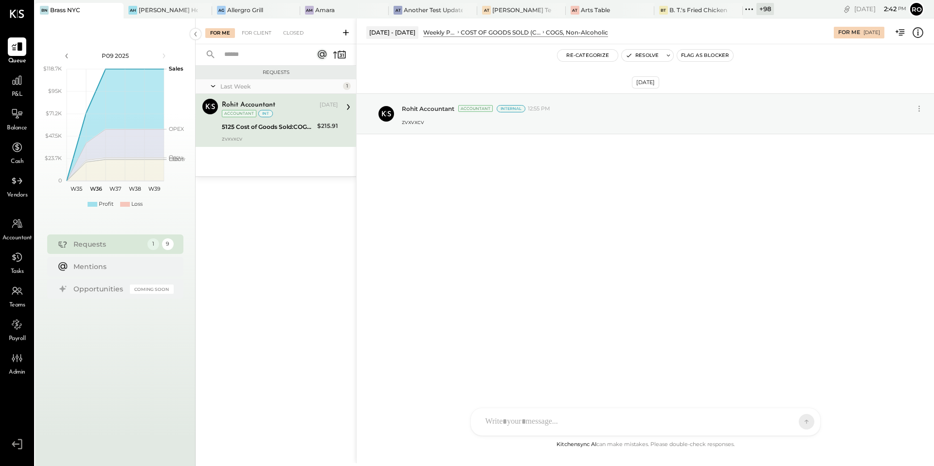
click at [731, 424] on div "AL [PERSON_NAME] S Santa JP [PERSON_NAME] AT [PERSON_NAME] Test User ST Santa T…" at bounding box center [646, 422] width 350 height 28
click at [717, 399] on div at bounding box center [646, 380] width 330 height 39
click at [783, 423] on icon at bounding box center [784, 422] width 8 height 8
click at [782, 383] on div "ALL" at bounding box center [789, 382] width 57 height 16
click at [784, 421] on icon at bounding box center [784, 422] width 8 height 8
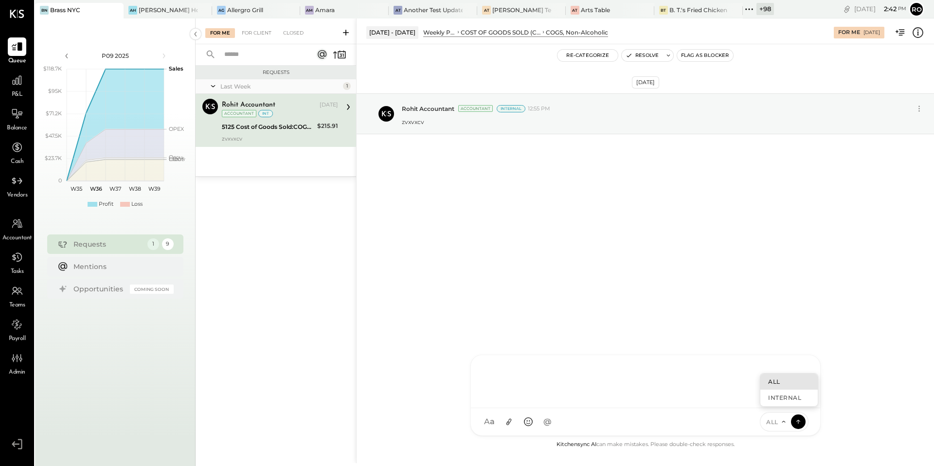
click at [851, 419] on div "[DATE] Rohit Accountant Accountant Internal 12:55 PM zvxvxcv" at bounding box center [646, 241] width 578 height 395
click at [773, 426] on div "AL [PERSON_NAME] S Santa JP [PERSON_NAME] AT [PERSON_NAME] Test User ST Santa T…" at bounding box center [646, 386] width 350 height 99
click at [783, 421] on icon at bounding box center [784, 422] width 8 height 8
click at [847, 388] on div "[DATE] Rohit Accountant Accountant Internal 12:55 PM zvxvxcv" at bounding box center [646, 241] width 578 height 395
